Goal: Information Seeking & Learning: Learn about a topic

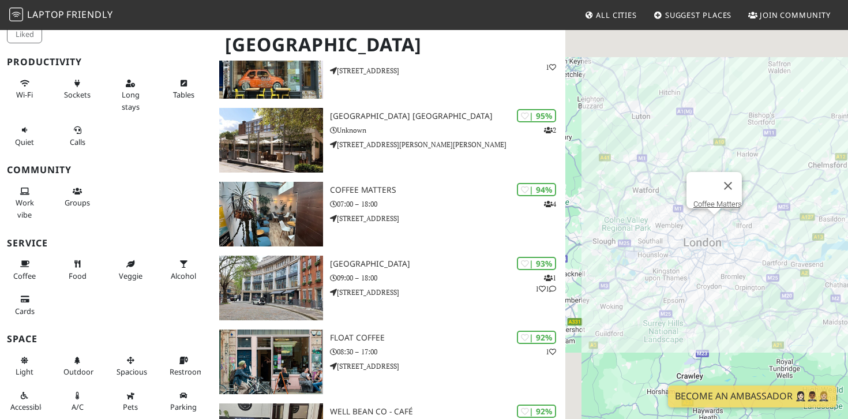
scroll to position [257, 0]
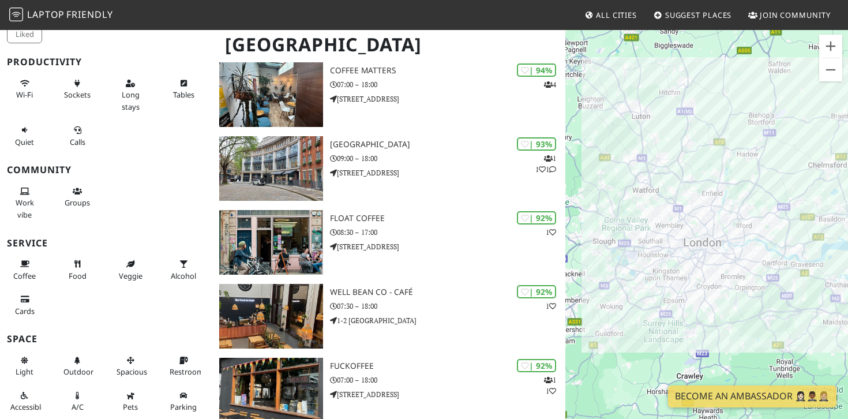
click at [703, 301] on div at bounding box center [706, 238] width 283 height 419
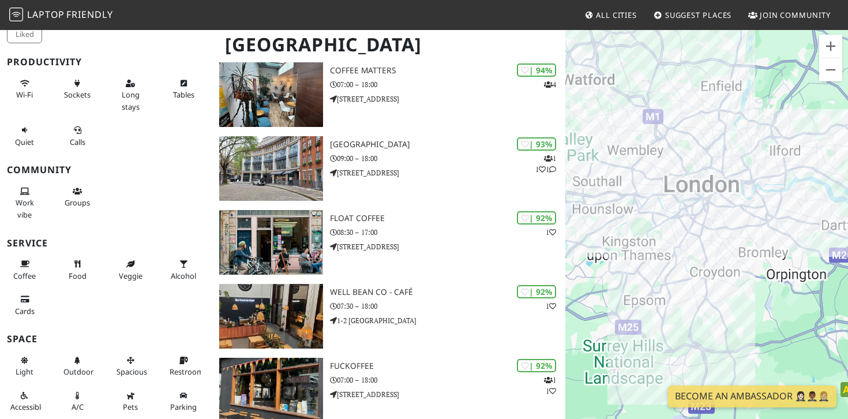
click at [703, 301] on div at bounding box center [706, 238] width 283 height 419
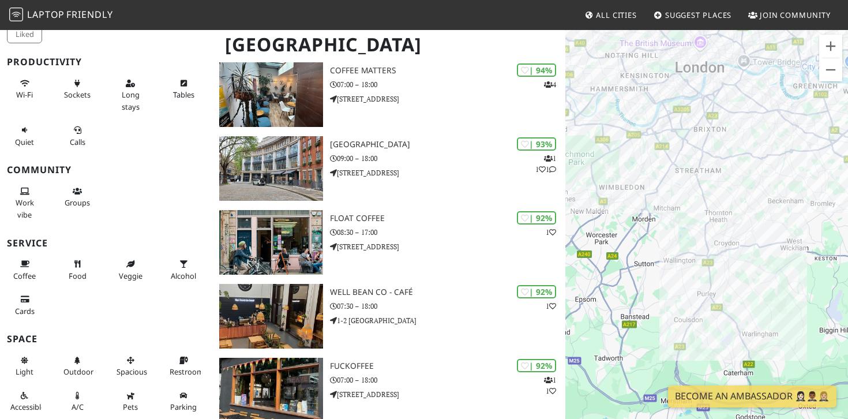
click at [690, 250] on div at bounding box center [706, 238] width 283 height 419
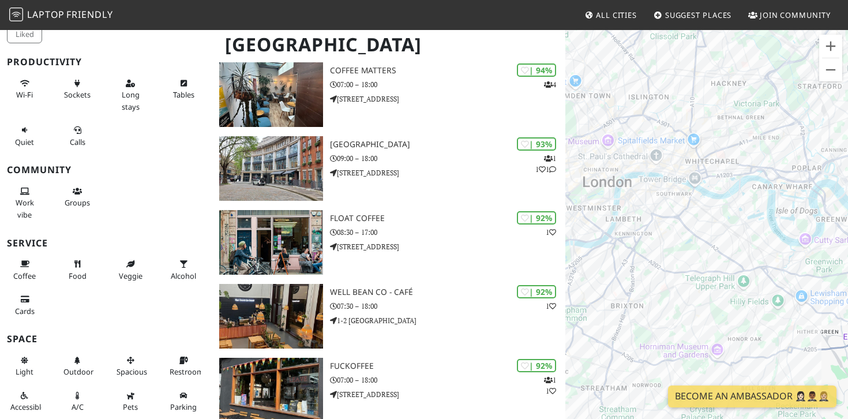
drag, startPoint x: 746, startPoint y: 158, endPoint x: 641, endPoint y: 458, distance: 318.4
click at [722, 239] on button "Close" at bounding box center [716, 236] width 28 height 28
click at [754, 138] on div at bounding box center [706, 238] width 283 height 419
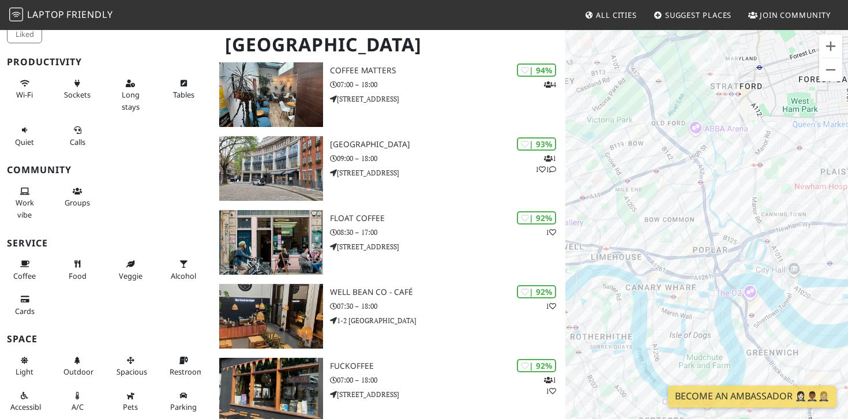
drag, startPoint x: 760, startPoint y: 135, endPoint x: 609, endPoint y: 192, distance: 161.4
click at [609, 192] on div at bounding box center [706, 238] width 283 height 419
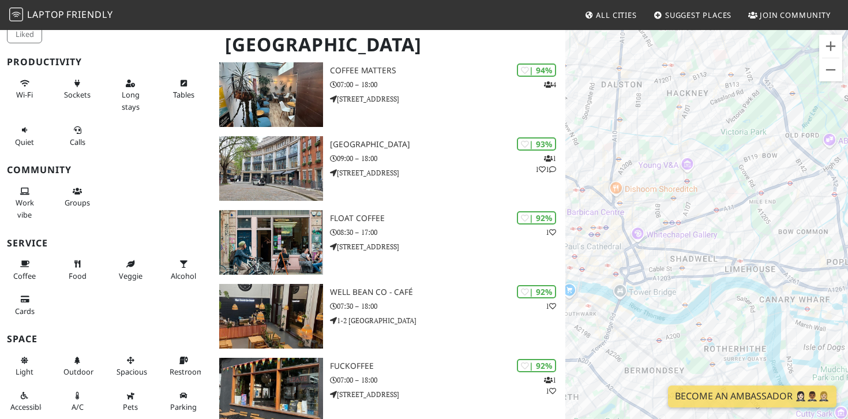
drag, startPoint x: 609, startPoint y: 192, endPoint x: 743, endPoint y: 205, distance: 135.1
click at [743, 205] on div at bounding box center [706, 238] width 283 height 419
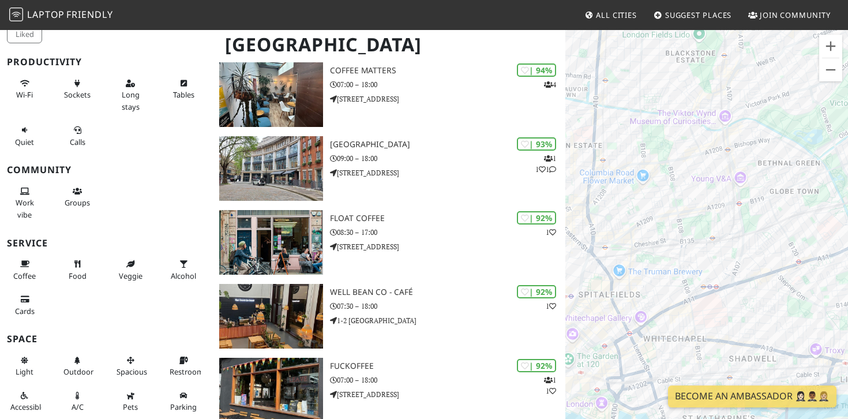
drag, startPoint x: 700, startPoint y: 155, endPoint x: 810, endPoint y: 202, distance: 119.2
click at [810, 202] on div at bounding box center [706, 238] width 283 height 419
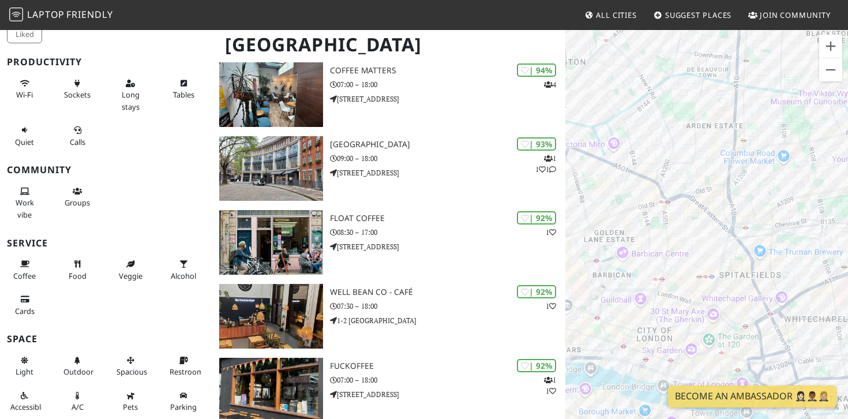
drag, startPoint x: 663, startPoint y: 266, endPoint x: 806, endPoint y: 246, distance: 143.9
click at [806, 246] on div at bounding box center [706, 238] width 283 height 419
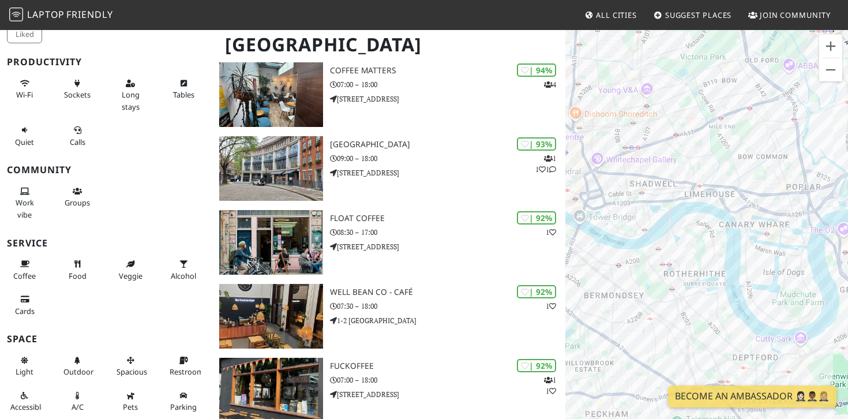
drag, startPoint x: 827, startPoint y: 254, endPoint x: 629, endPoint y: 135, distance: 230.8
click at [629, 135] on div at bounding box center [706, 238] width 283 height 419
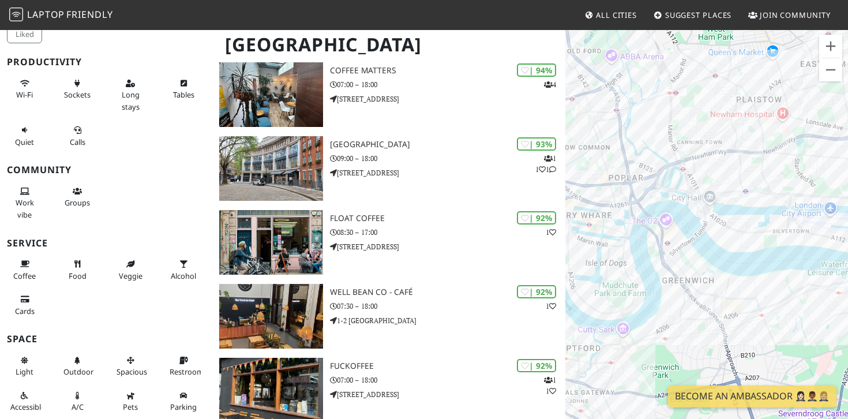
drag, startPoint x: 800, startPoint y: 273, endPoint x: 647, endPoint y: 264, distance: 153.2
click at [647, 264] on div at bounding box center [706, 238] width 283 height 419
click at [730, 161] on div at bounding box center [706, 238] width 283 height 419
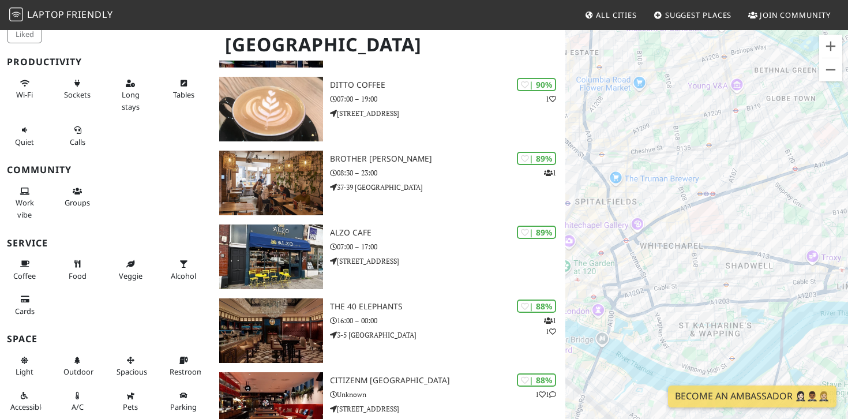
scroll to position [813, 0]
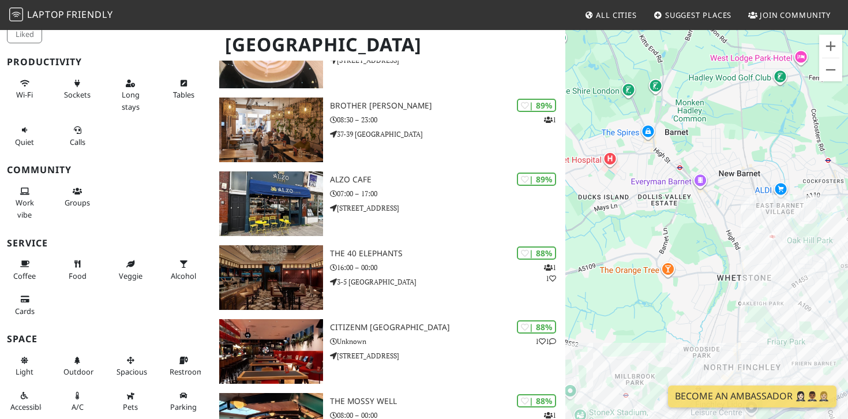
drag, startPoint x: 698, startPoint y: 193, endPoint x: 838, endPoint y: 356, distance: 214.8
click at [838, 356] on div at bounding box center [706, 238] width 283 height 419
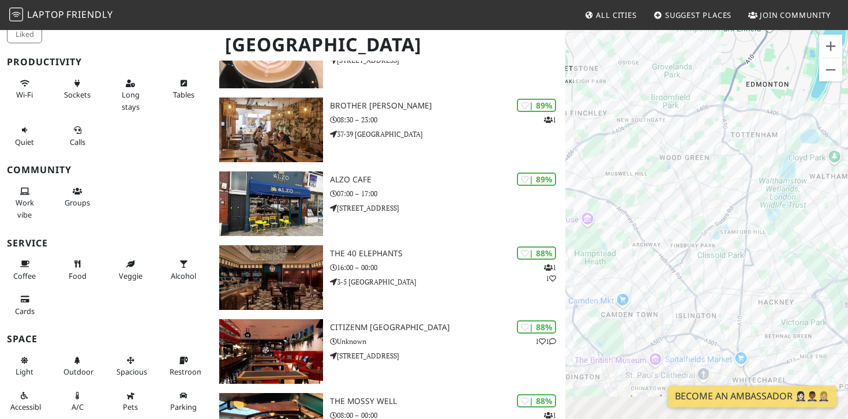
drag, startPoint x: 662, startPoint y: 244, endPoint x: 572, endPoint y: 118, distance: 154.8
click at [572, 118] on div at bounding box center [706, 238] width 283 height 419
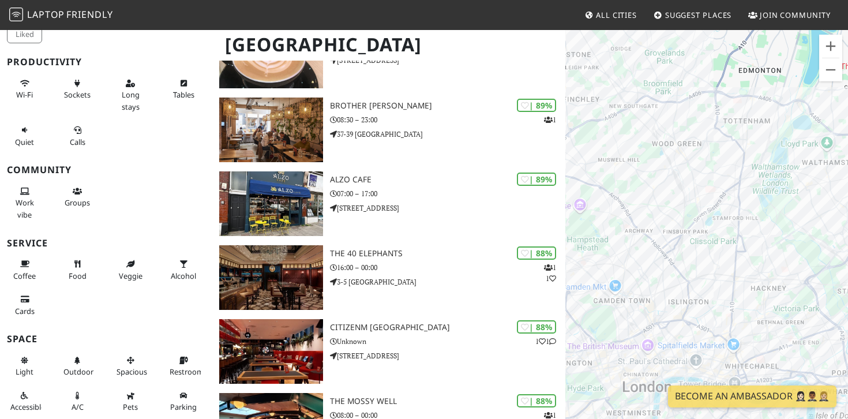
click at [707, 310] on div at bounding box center [706, 238] width 283 height 419
click at [608, 305] on div at bounding box center [706, 238] width 283 height 419
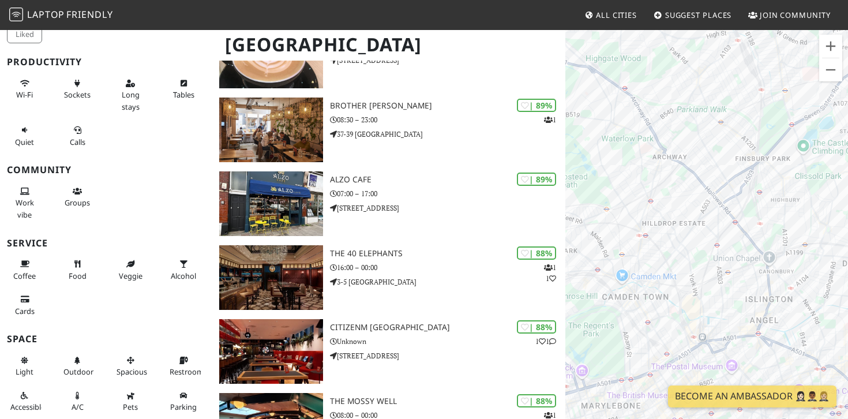
click at [610, 299] on div at bounding box center [706, 238] width 283 height 419
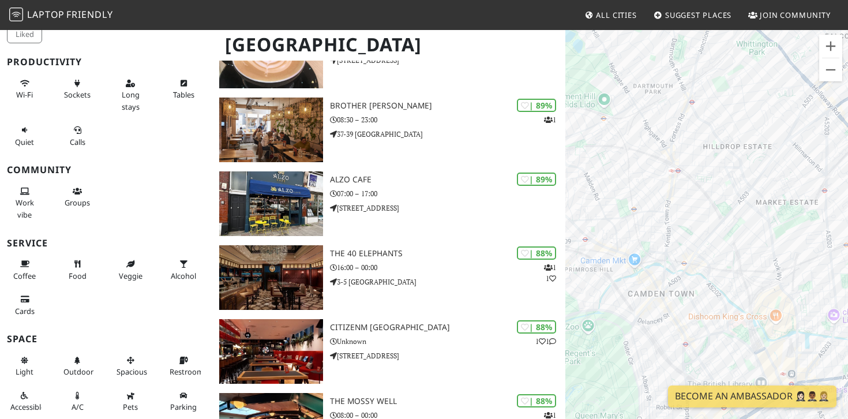
click at [610, 299] on div at bounding box center [706, 238] width 283 height 419
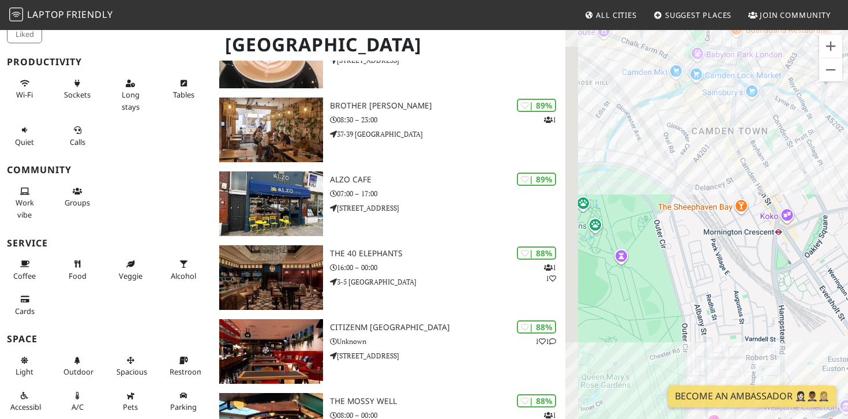
drag, startPoint x: 709, startPoint y: 309, endPoint x: 729, endPoint y: 144, distance: 165.7
click at [729, 144] on div at bounding box center [706, 238] width 283 height 419
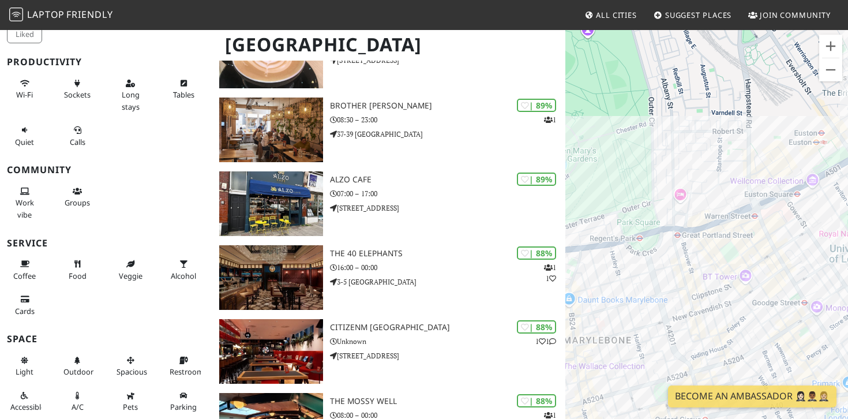
drag, startPoint x: 746, startPoint y: 307, endPoint x: 708, endPoint y: 88, distance: 222.0
click at [708, 88] on div at bounding box center [706, 238] width 283 height 419
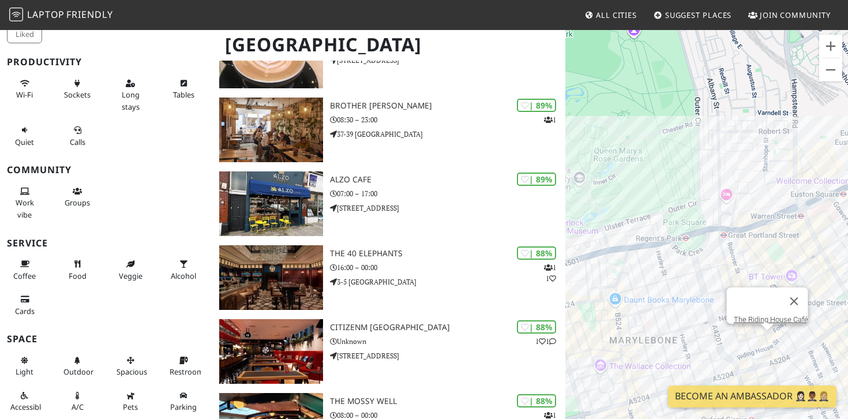
click at [769, 340] on div "The Riding House Café" at bounding box center [706, 238] width 283 height 419
click at [824, 370] on div "The Riding House Café The London EDITION Lobby Bar" at bounding box center [706, 238] width 283 height 419
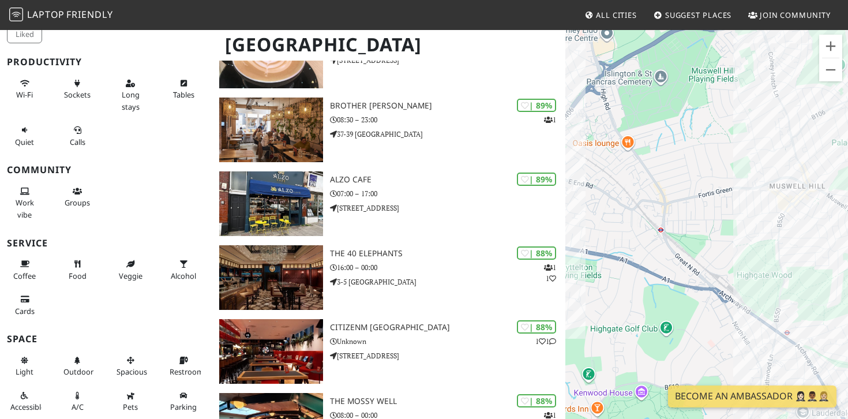
drag, startPoint x: 664, startPoint y: 260, endPoint x: 773, endPoint y: 17, distance: 265.5
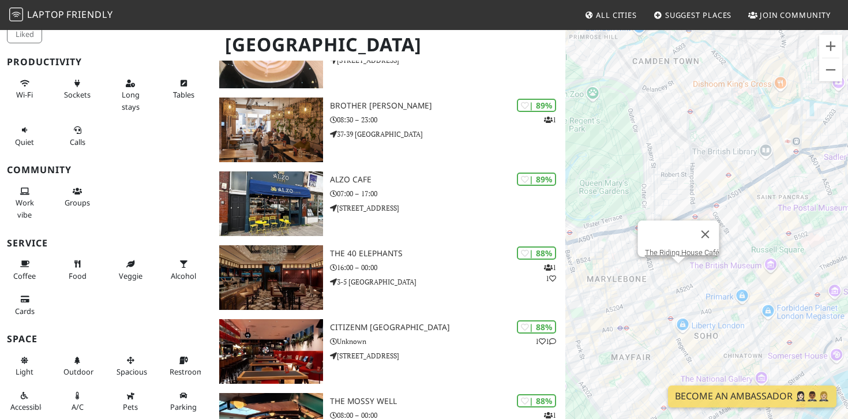
click at [593, 312] on div "The Riding House Café" at bounding box center [706, 238] width 283 height 419
click at [665, 196] on div "The Riding House Café" at bounding box center [706, 238] width 283 height 419
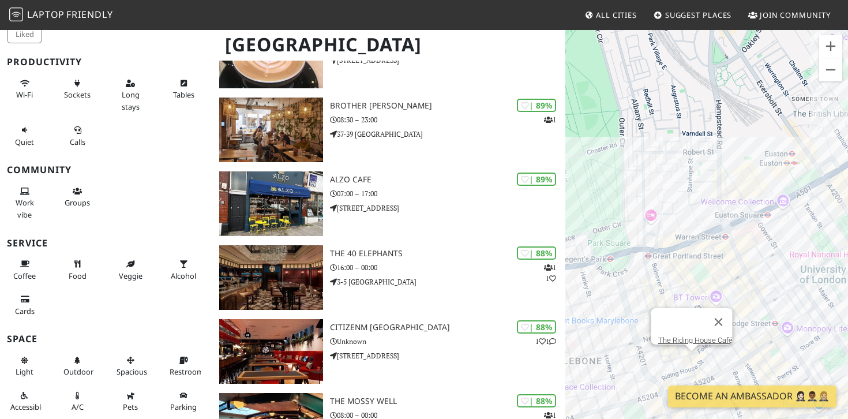
click at [663, 276] on div "The Riding House Café" at bounding box center [706, 238] width 283 height 419
click at [723, 310] on button "Close" at bounding box center [719, 322] width 28 height 28
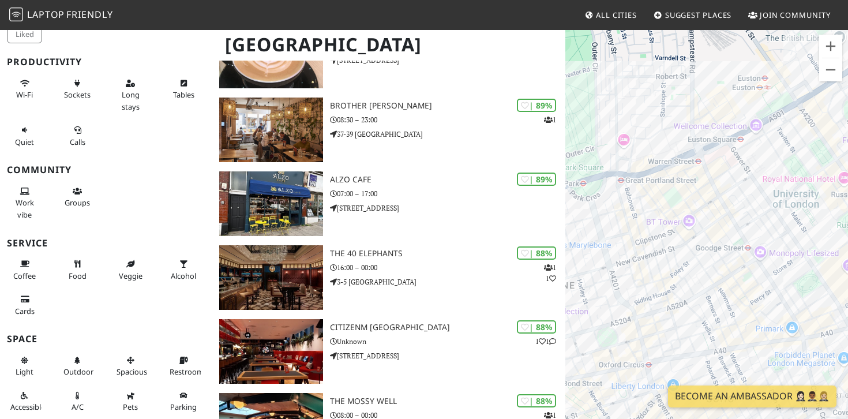
drag, startPoint x: 730, startPoint y: 339, endPoint x: 702, endPoint y: 262, distance: 81.8
click at [702, 262] on div at bounding box center [706, 238] width 283 height 419
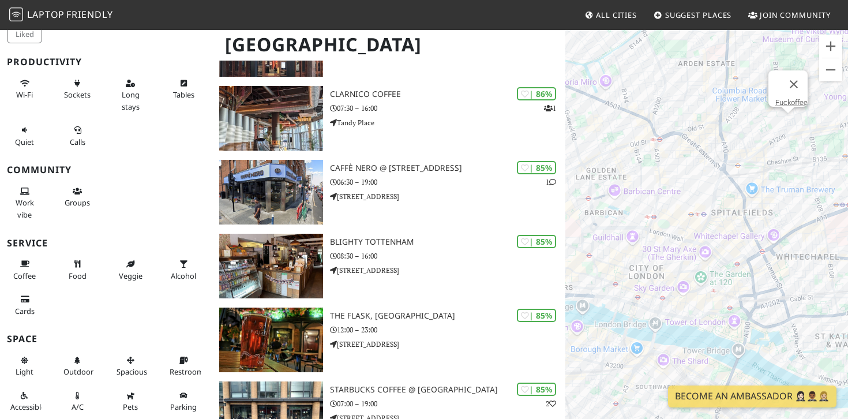
scroll to position [1743, 0]
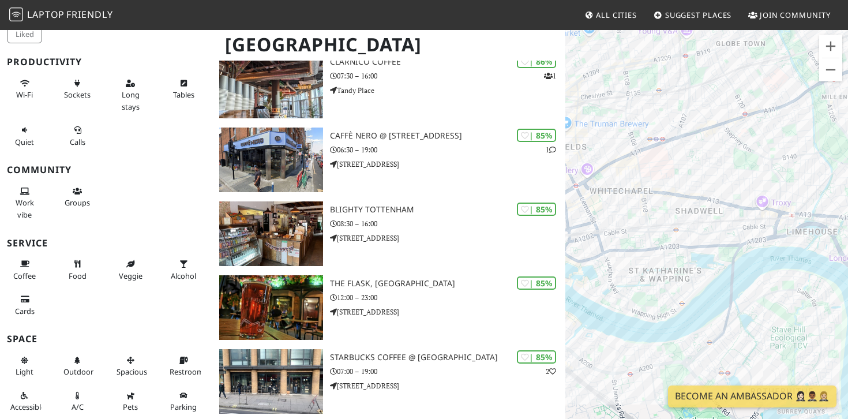
drag, startPoint x: 831, startPoint y: 310, endPoint x: 643, endPoint y: 243, distance: 199.1
click at [643, 243] on div at bounding box center [706, 238] width 283 height 419
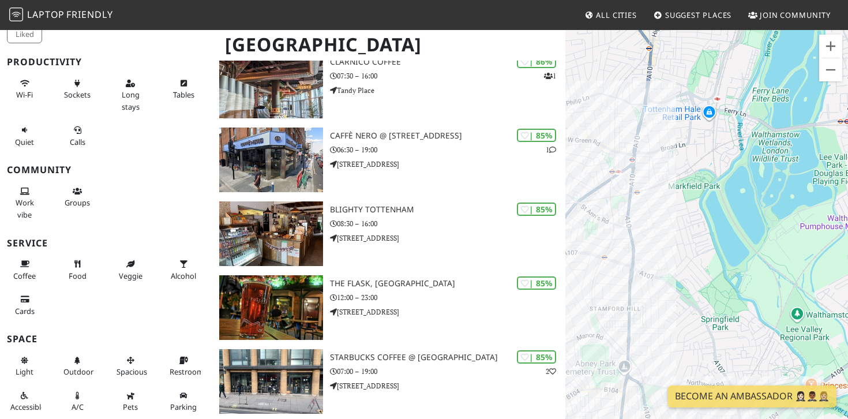
drag, startPoint x: 692, startPoint y: 204, endPoint x: 735, endPoint y: 192, distance: 44.9
click at [735, 193] on div at bounding box center [706, 238] width 283 height 419
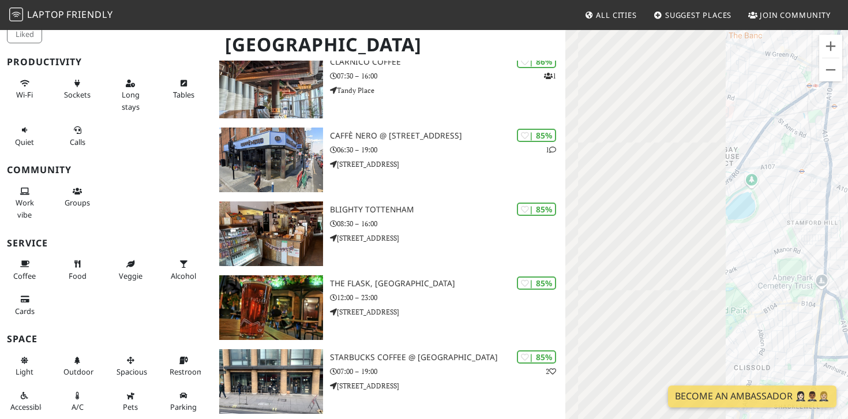
drag, startPoint x: 625, startPoint y: 283, endPoint x: 867, endPoint y: 153, distance: 274.1
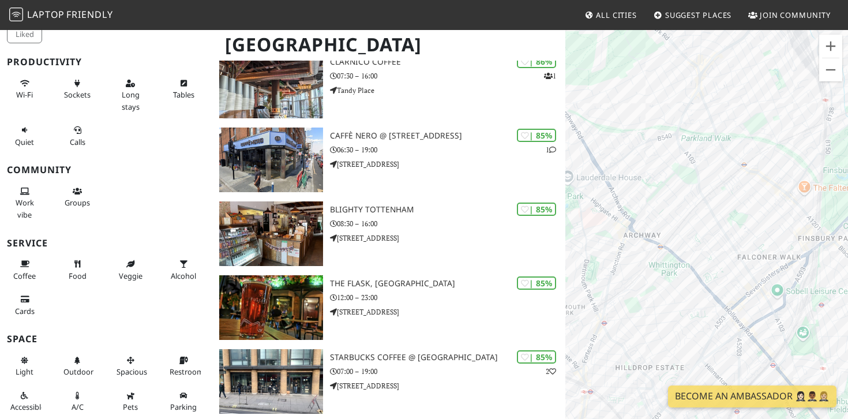
drag, startPoint x: 643, startPoint y: 198, endPoint x: 819, endPoint y: 203, distance: 176.6
click at [819, 203] on div at bounding box center [706, 238] width 283 height 419
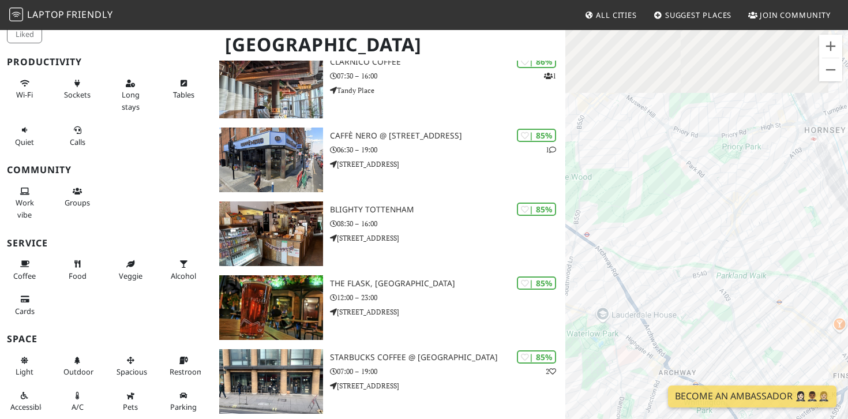
drag, startPoint x: 688, startPoint y: 151, endPoint x: 702, endPoint y: 288, distance: 138.5
click at [703, 290] on div at bounding box center [706, 238] width 283 height 419
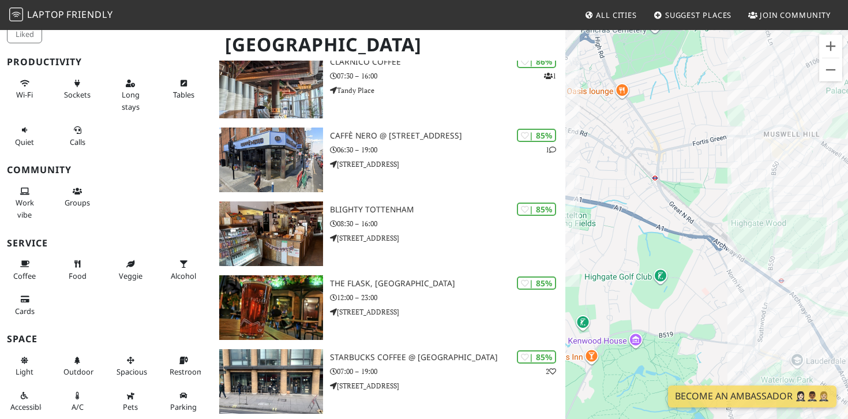
drag, startPoint x: 665, startPoint y: 293, endPoint x: 851, endPoint y: 293, distance: 186.4
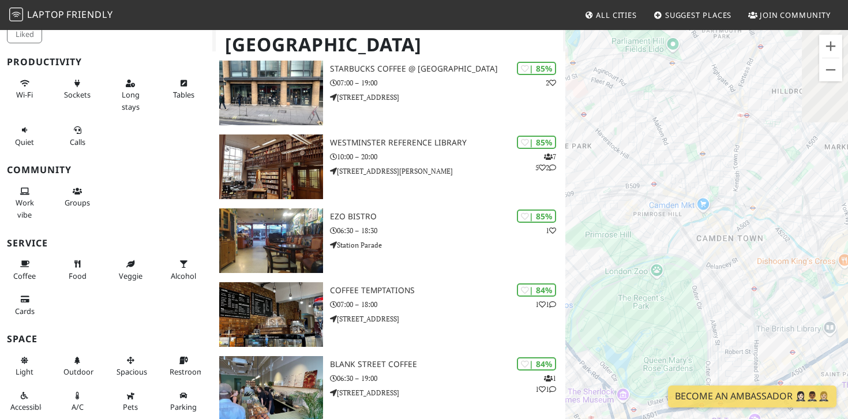
scroll to position [2034, 0]
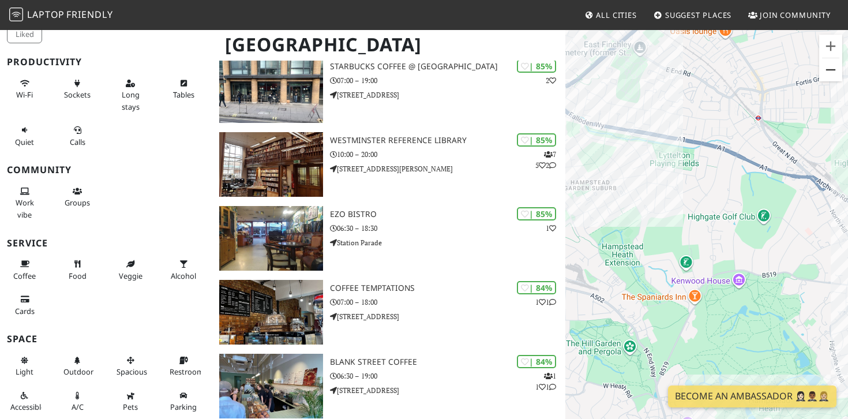
click at [831, 69] on button "Zoom out" at bounding box center [830, 69] width 23 height 23
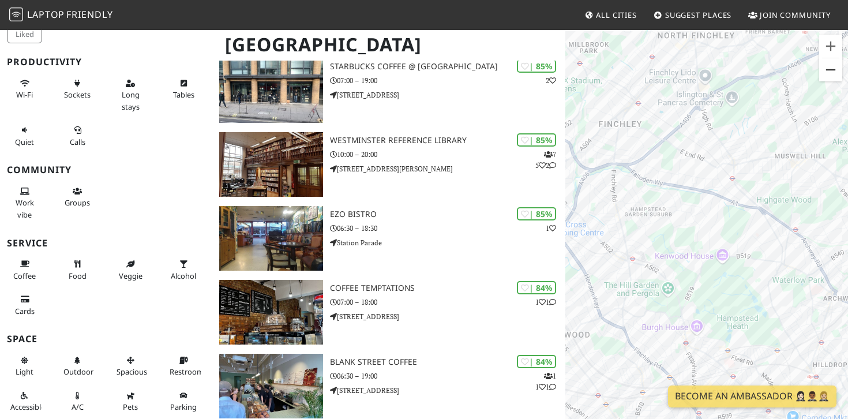
click at [831, 69] on button "Zoom out" at bounding box center [830, 69] width 23 height 23
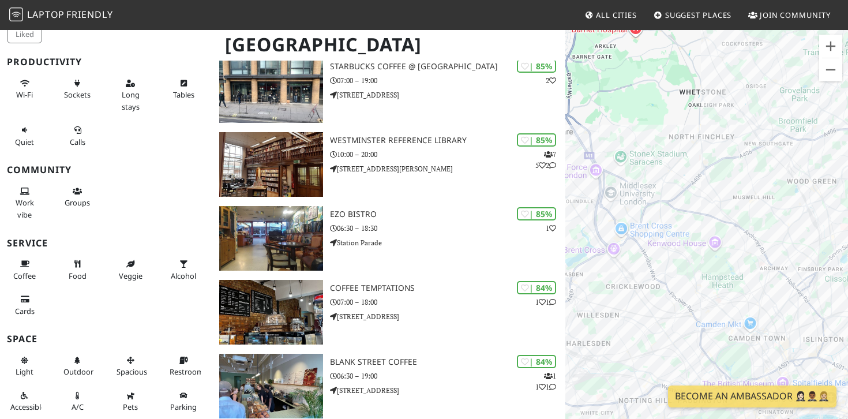
click at [753, 341] on div at bounding box center [706, 238] width 283 height 419
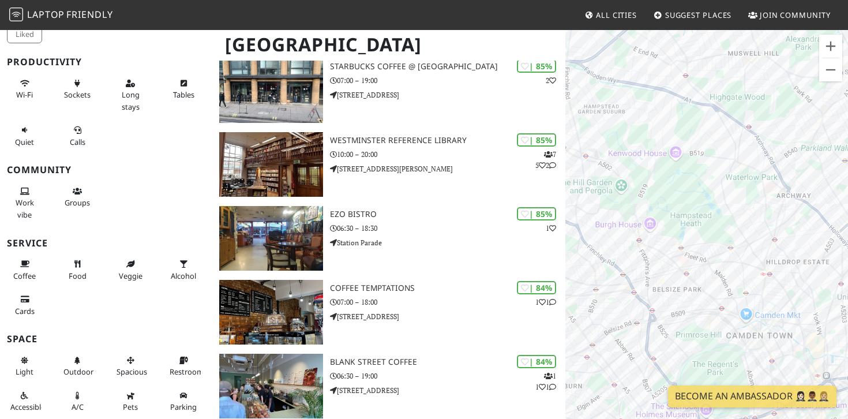
click at [753, 341] on div at bounding box center [706, 238] width 283 height 419
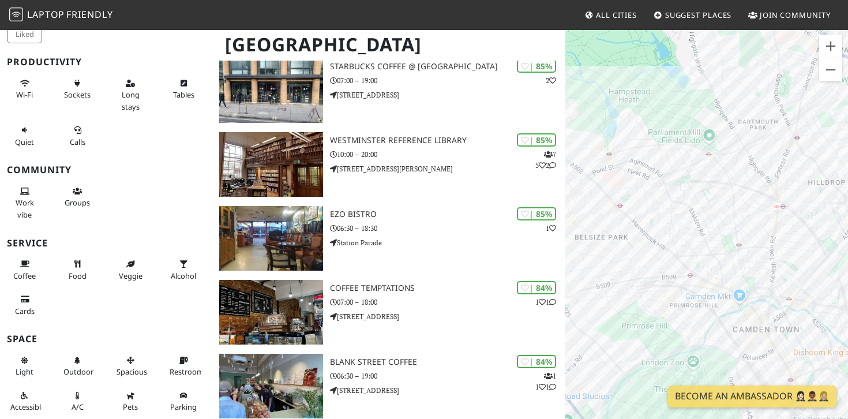
click at [753, 341] on div at bounding box center [706, 238] width 283 height 419
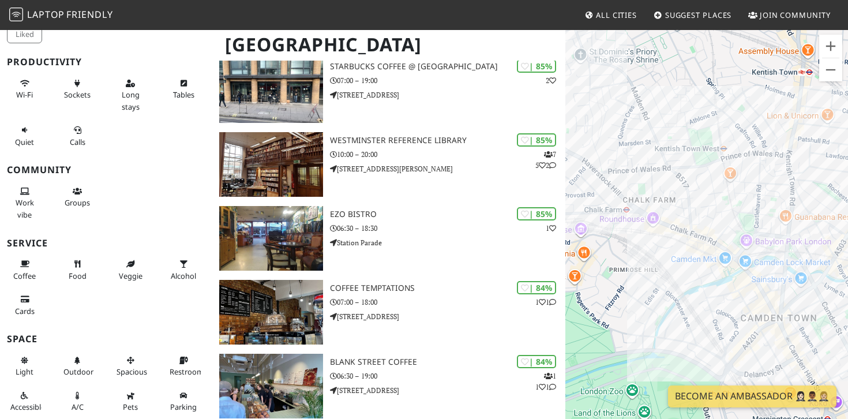
click at [777, 308] on div at bounding box center [706, 238] width 283 height 419
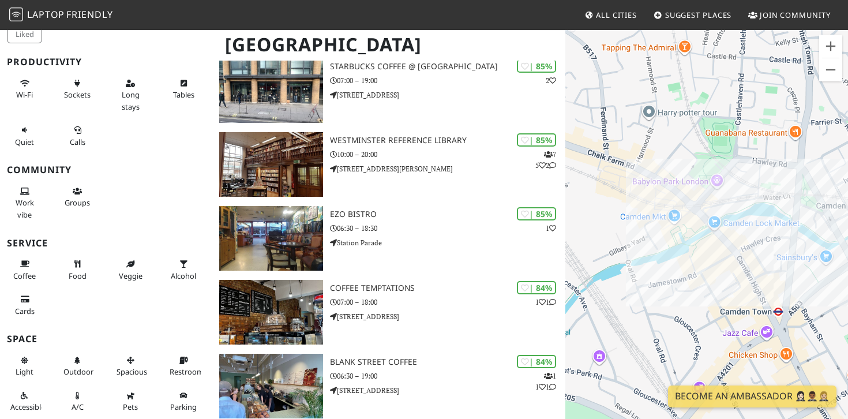
click at [777, 308] on div at bounding box center [706, 238] width 283 height 419
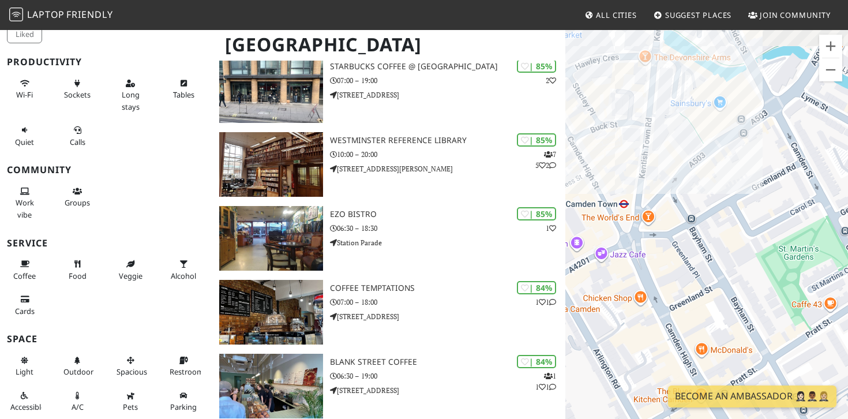
drag, startPoint x: 788, startPoint y: 318, endPoint x: 619, endPoint y: 190, distance: 212.1
click at [619, 190] on div at bounding box center [706, 238] width 283 height 419
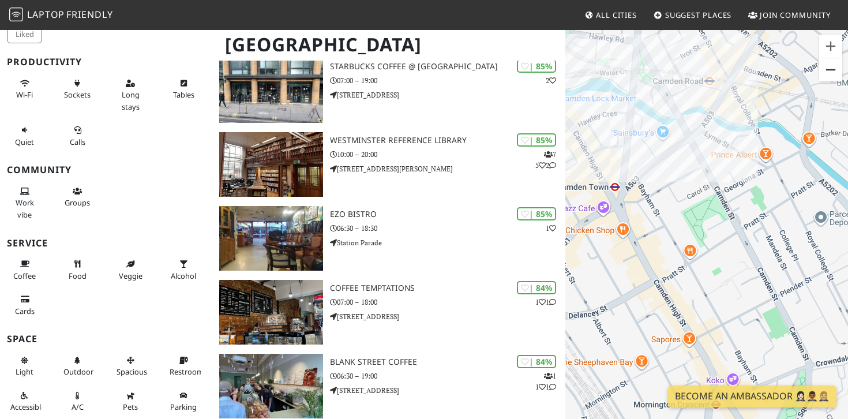
click at [827, 70] on button "Zoom out" at bounding box center [830, 69] width 23 height 23
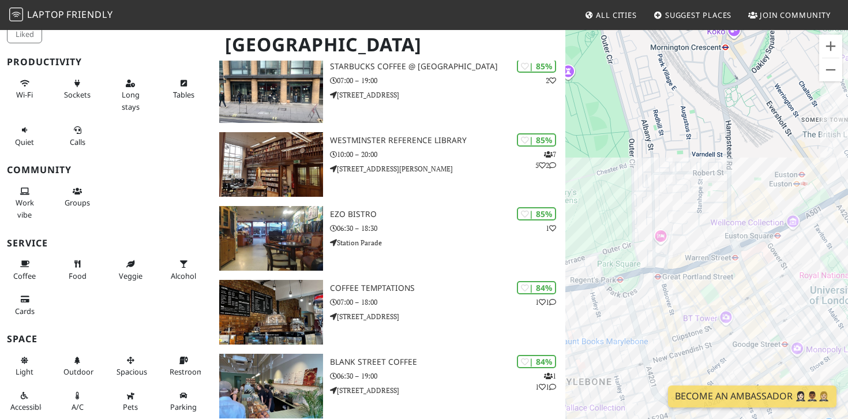
drag, startPoint x: 660, startPoint y: 333, endPoint x: 673, endPoint y: 58, distance: 275.5
click at [673, 58] on div at bounding box center [706, 238] width 283 height 419
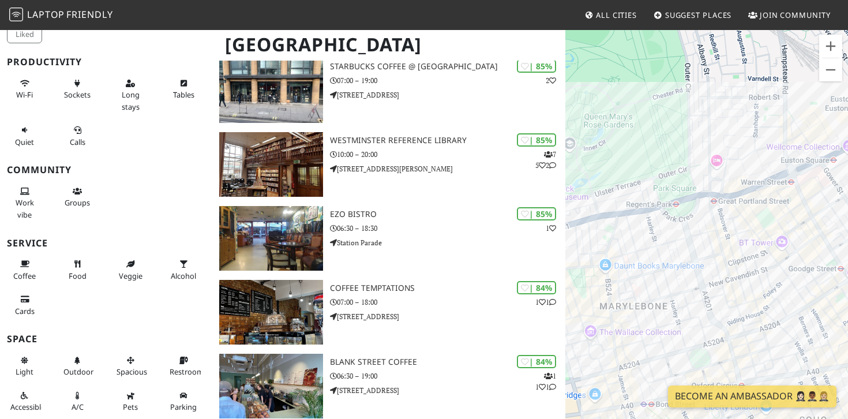
drag, startPoint x: 635, startPoint y: 359, endPoint x: 684, endPoint y: 278, distance: 94.5
click at [693, 278] on div at bounding box center [706, 238] width 283 height 419
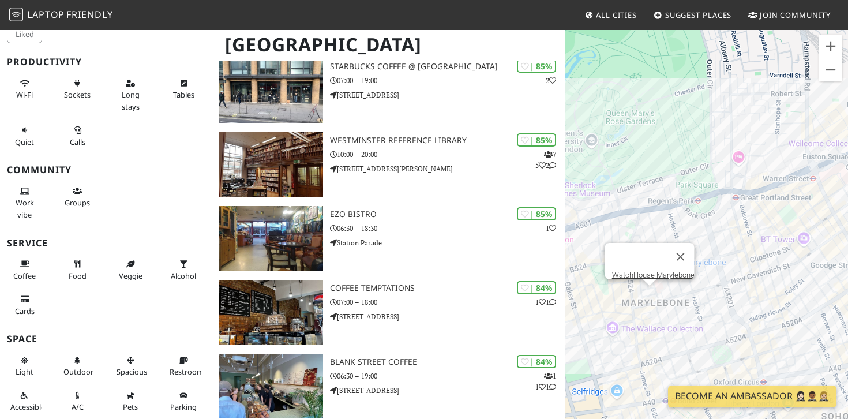
click at [652, 291] on div "WatchHouse Marylebone" at bounding box center [706, 238] width 283 height 419
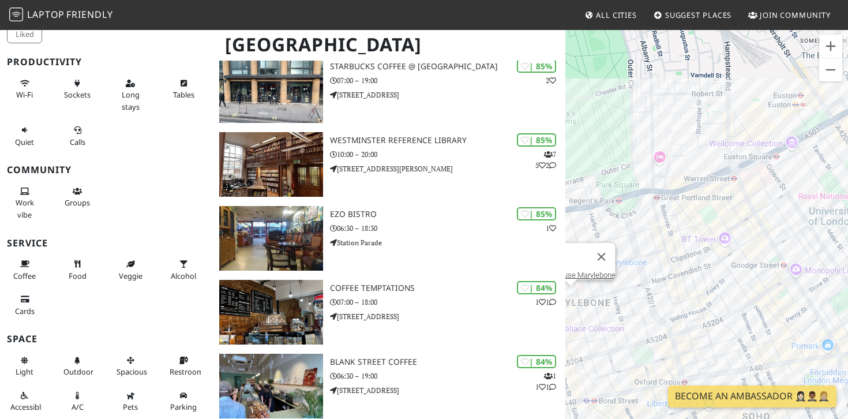
drag, startPoint x: 789, startPoint y: 316, endPoint x: 736, endPoint y: 316, distance: 53.1
click at [736, 316] on div "WatchHouse Marylebone" at bounding box center [706, 238] width 283 height 419
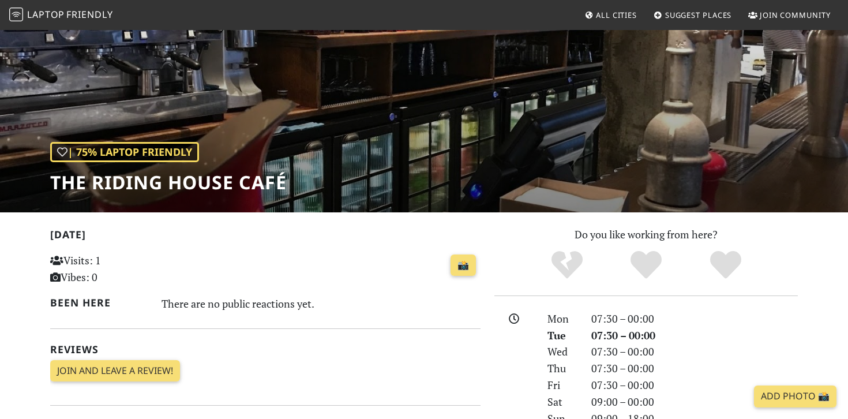
scroll to position [55, 0]
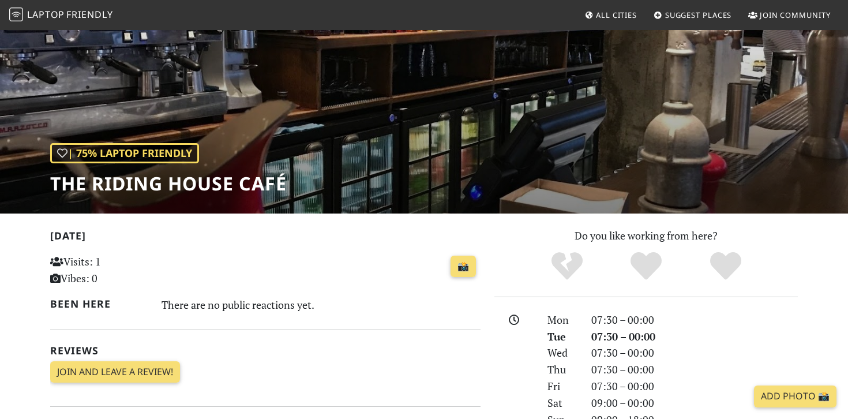
click at [251, 182] on h1 "The Riding House Café" at bounding box center [168, 184] width 237 height 22
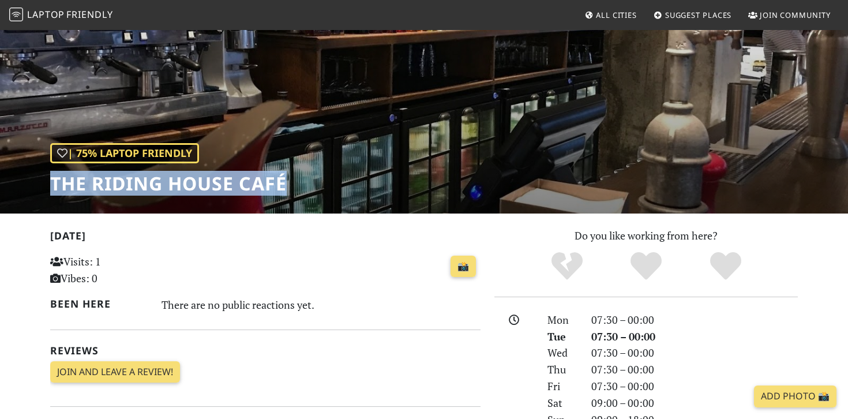
click at [251, 182] on h1 "The Riding House Café" at bounding box center [168, 184] width 237 height 22
copy div "The Riding House Café"
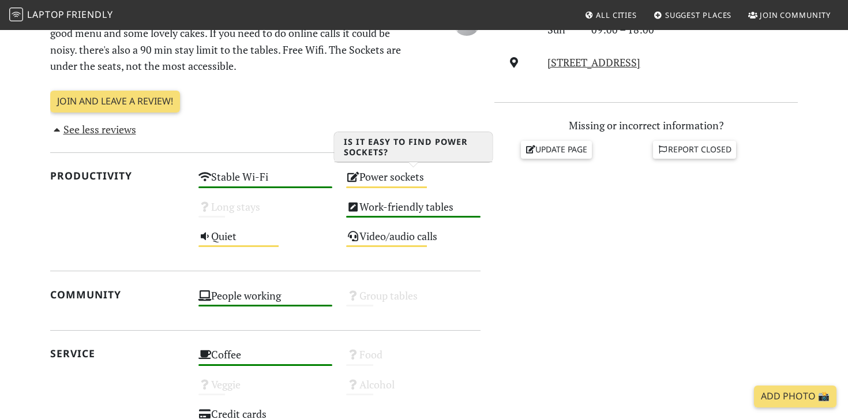
scroll to position [190, 0]
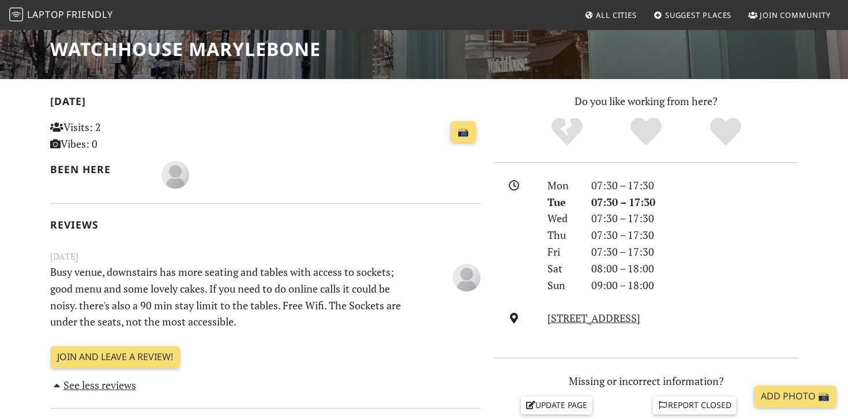
click at [309, 219] on h2 "Reviews" at bounding box center [265, 225] width 430 height 12
